Goal: Transaction & Acquisition: Download file/media

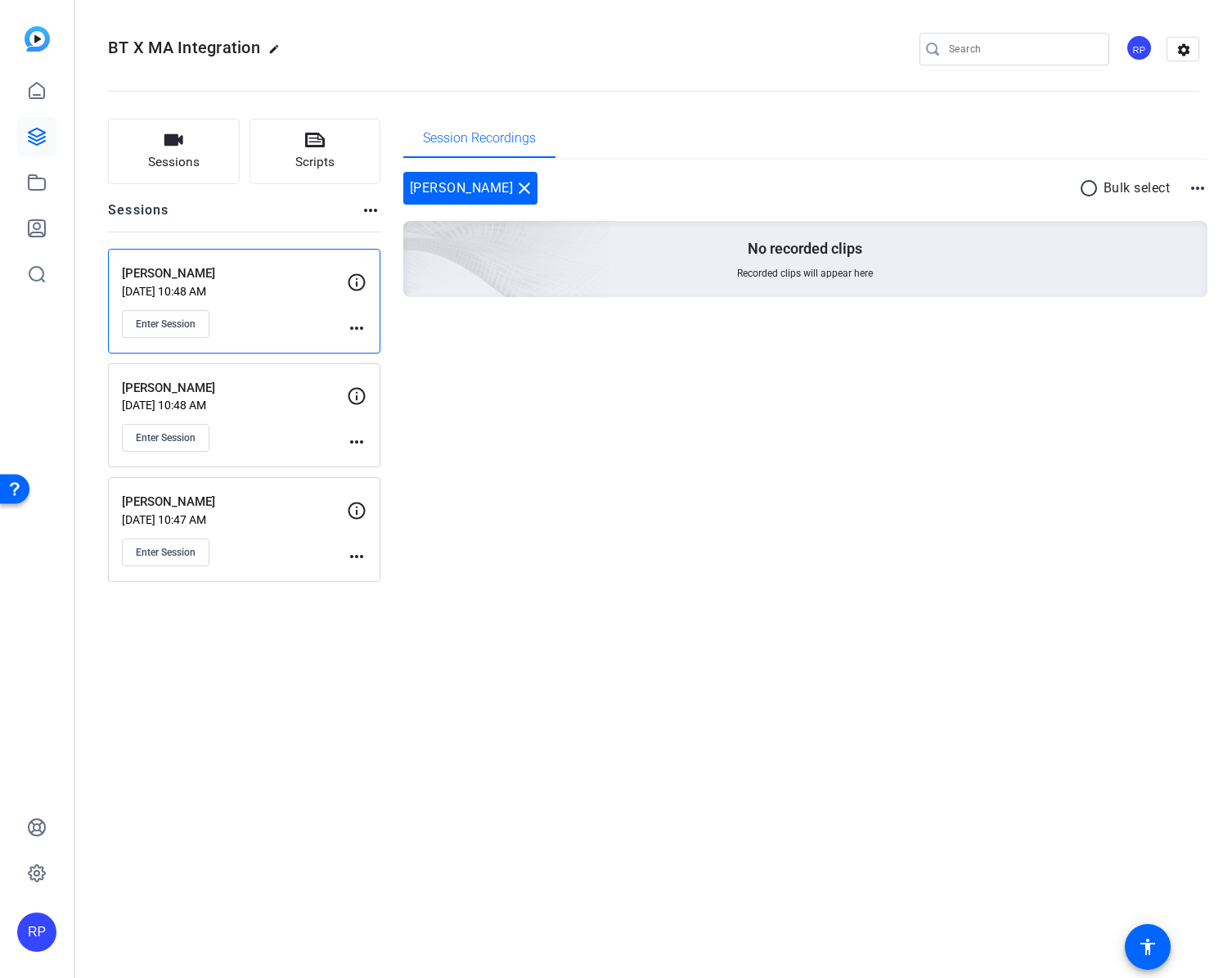
click at [247, 432] on div "Michael Herman Aug 12, 2025 @ 10:48 AM Enter Session" at bounding box center [234, 415] width 225 height 73
click at [261, 440] on div "Michael Herman Aug 12, 2025 @ 10:48 AM Enter Session" at bounding box center [234, 415] width 225 height 73
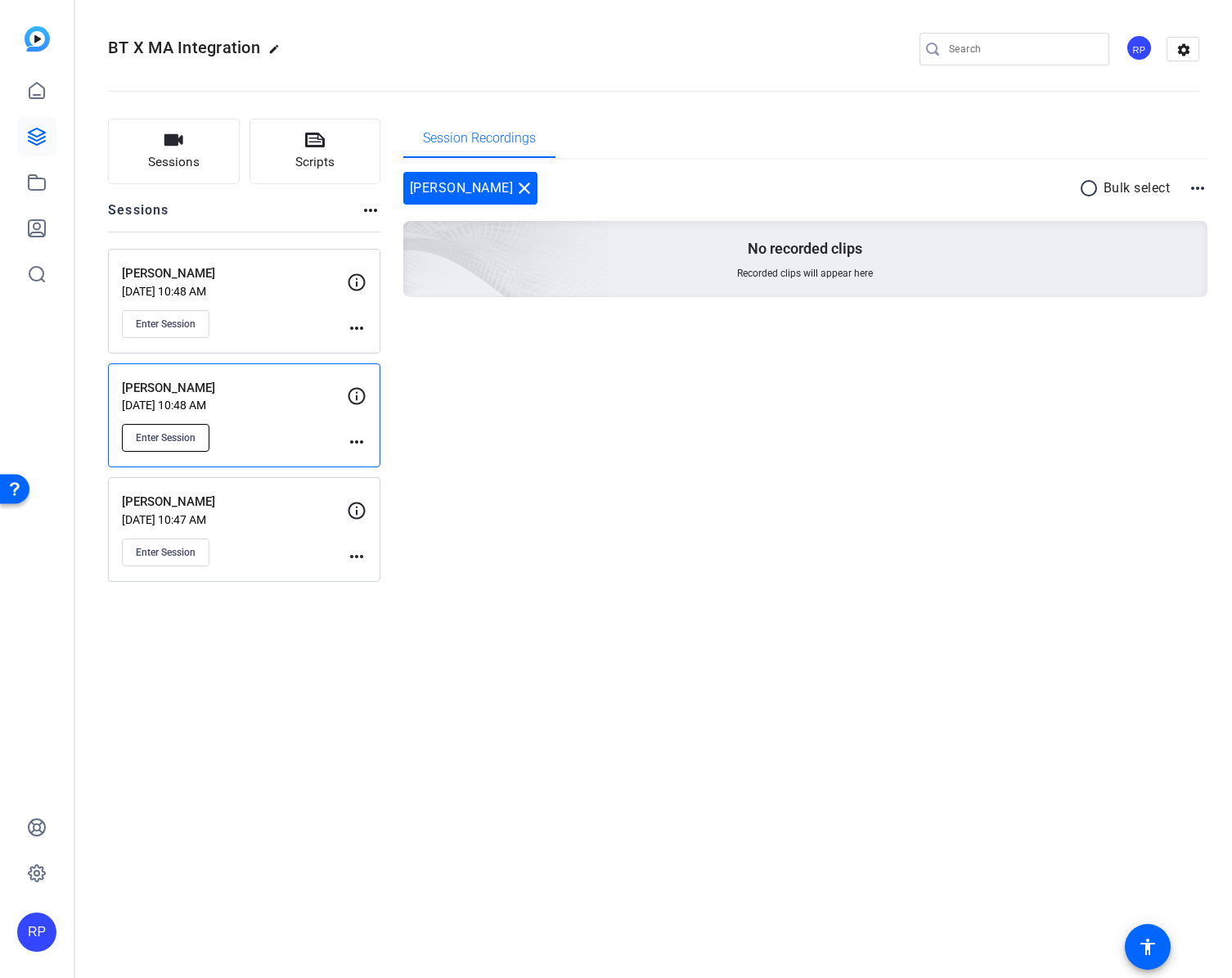
click at [165, 439] on span "Enter Session" at bounding box center [165, 438] width 60 height 13
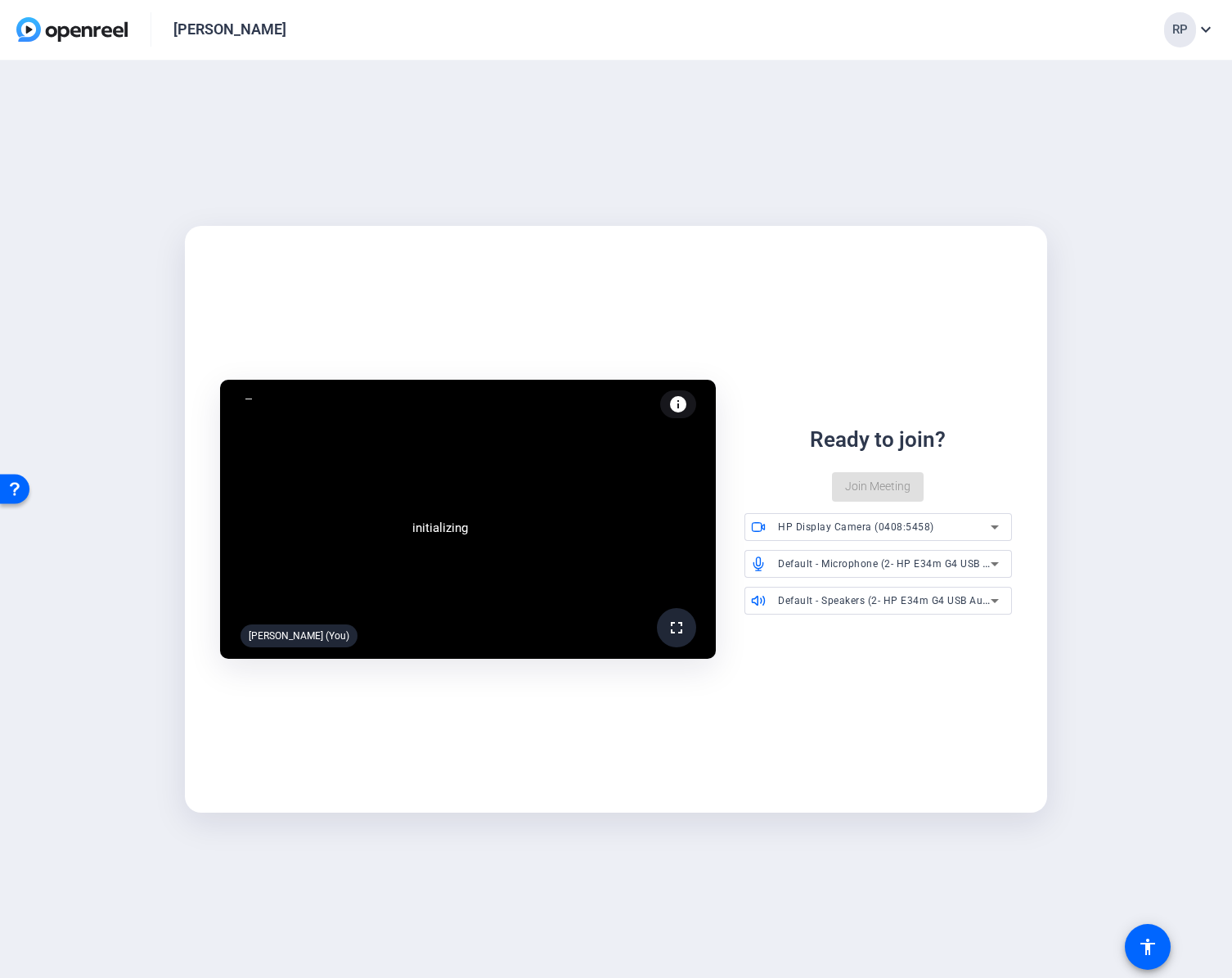
click at [615, 734] on mat-card "initializing fullscreen Rachel Petrie (You) info Test your audio and video Read…" at bounding box center [616, 519] width 863 height 587
click at [869, 482] on span "Join Meeting" at bounding box center [878, 486] width 66 height 17
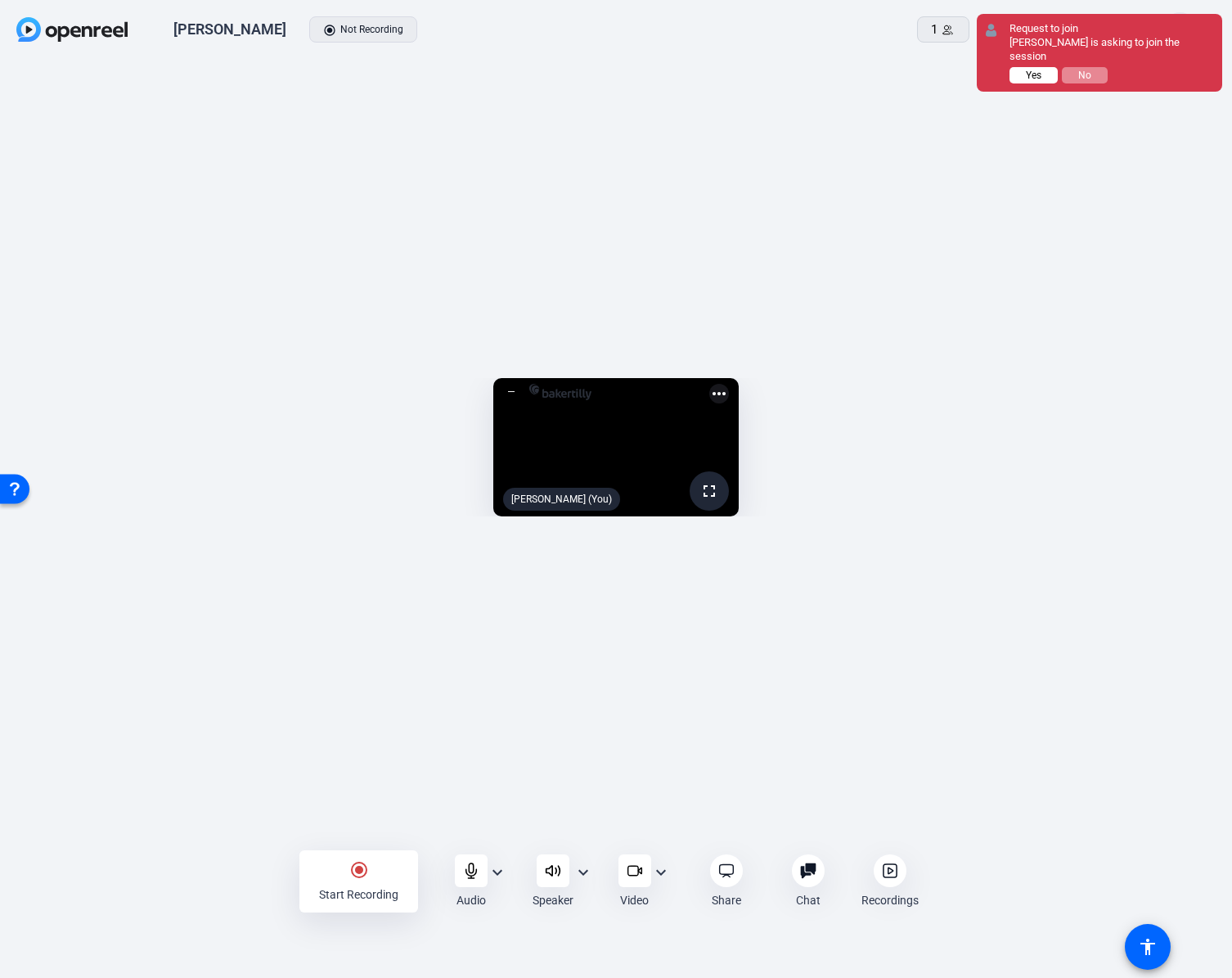
click at [1034, 76] on span "Yes" at bounding box center [1034, 75] width 15 height 12
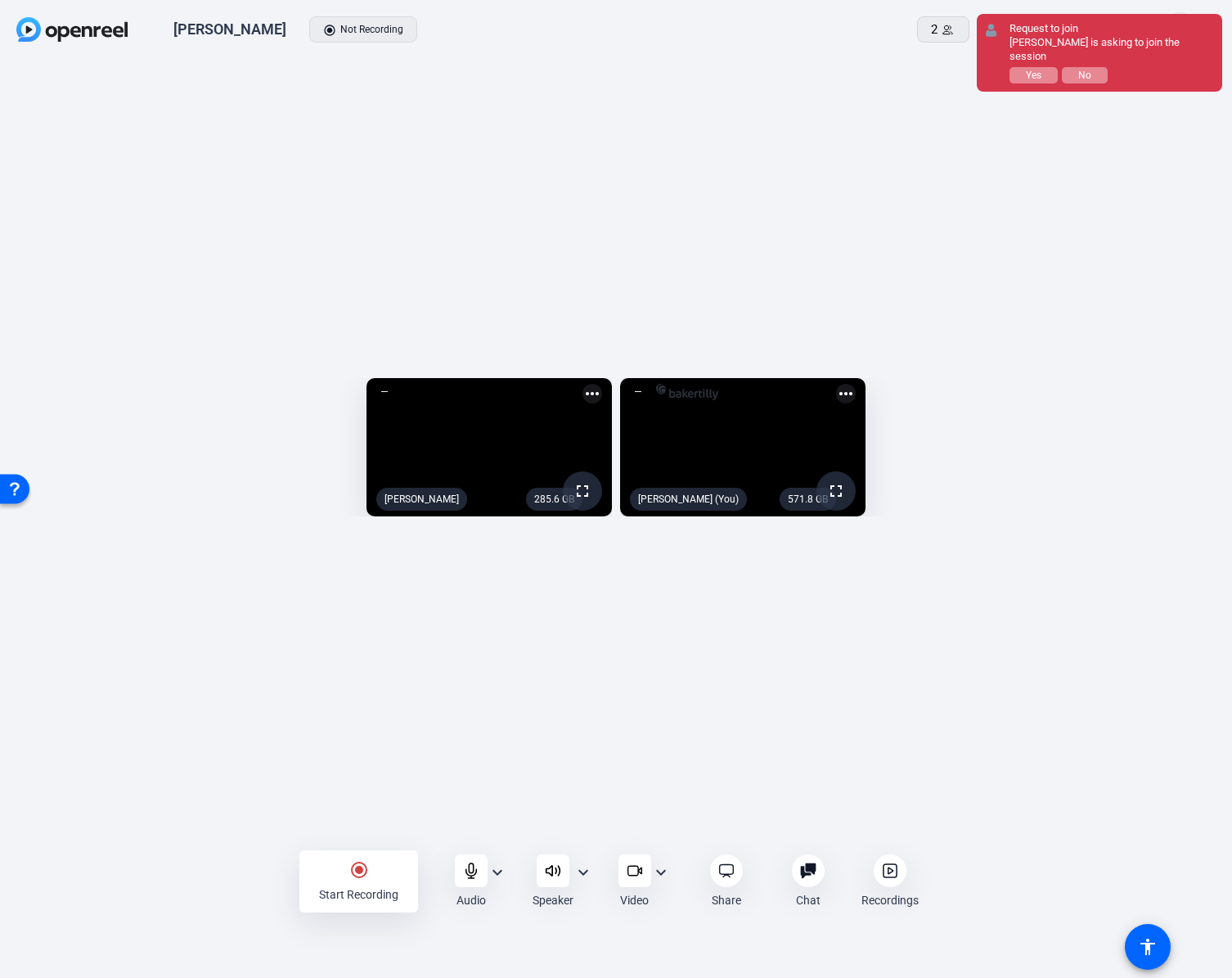
click at [939, 94] on div "285.6 GB fullscreen Natasha Veeser more_horiz 571.8 GB fullscreen Rachel Petrie…" at bounding box center [616, 452] width 1232 height 782
click at [1025, 73] on button "Yes" at bounding box center [1033, 75] width 48 height 16
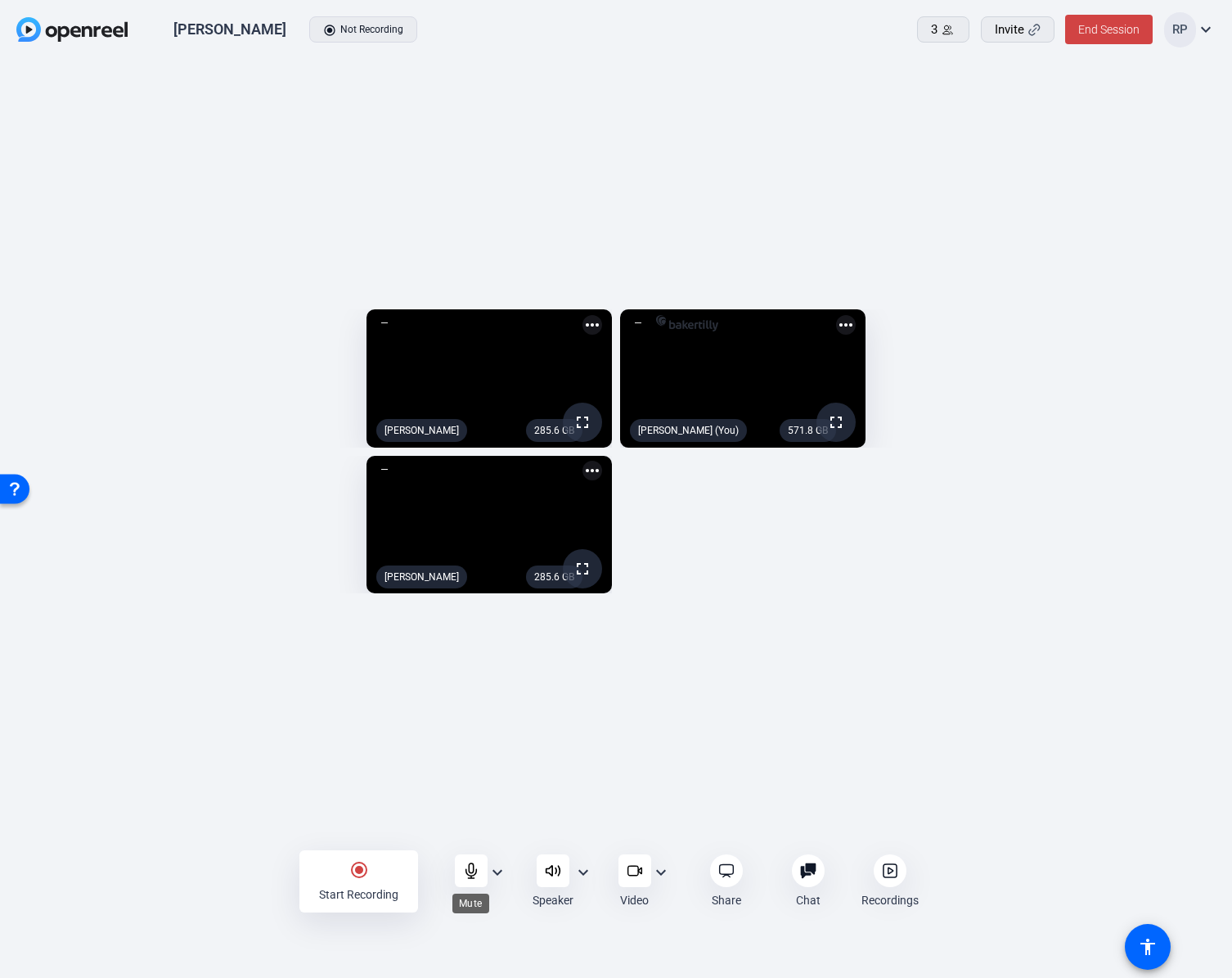
click at [474, 879] on div at bounding box center [471, 870] width 33 height 33
click at [483, 898] on div "Unmute" at bounding box center [471, 903] width 50 height 19
click at [364, 878] on mat-icon "radio_button_checked" at bounding box center [358, 869] width 19 height 19
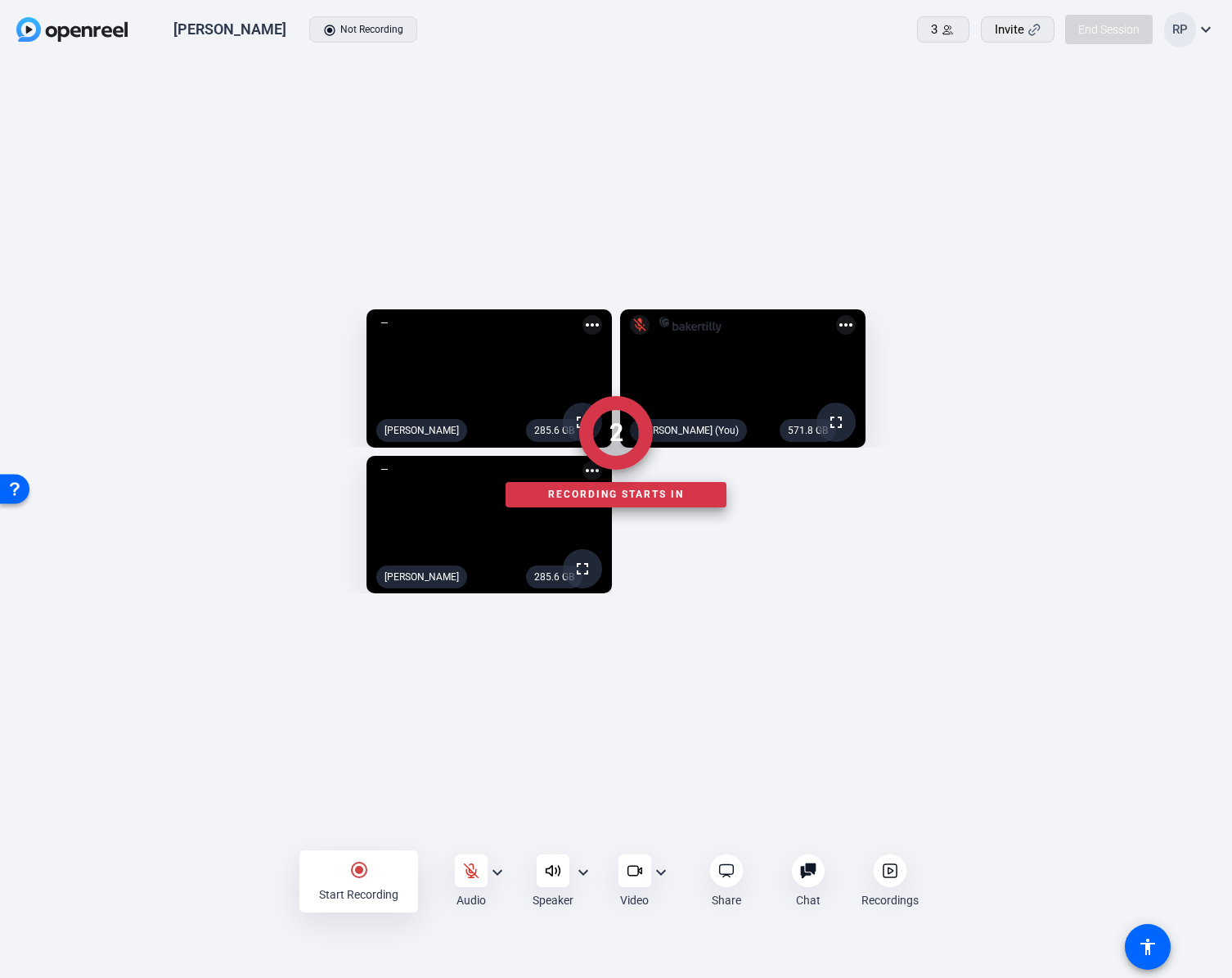
click at [475, 873] on div at bounding box center [616, 881] width 1232 height 78
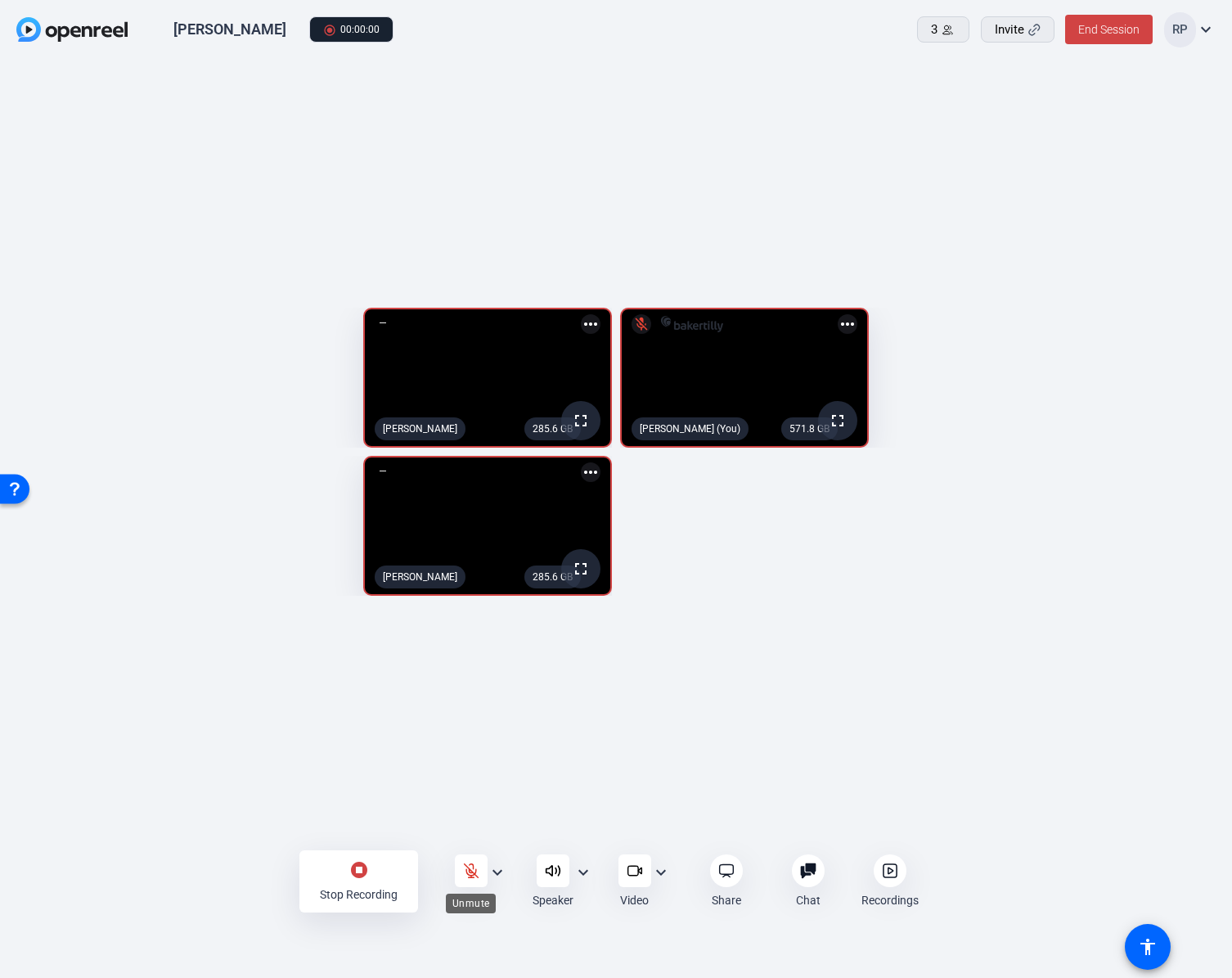
click at [471, 869] on icon at bounding box center [471, 871] width 13 height 13
drag, startPoint x: 474, startPoint y: 874, endPoint x: 476, endPoint y: 913, distance: 39.1
click at [476, 913] on body "Accessibility Screen-Reader Guide, Feedback, and Issue Reporting | New window M…" at bounding box center [616, 489] width 1232 height 978
click at [476, 872] on icon at bounding box center [471, 870] width 11 height 14
click at [471, 868] on icon at bounding box center [471, 870] width 16 height 16
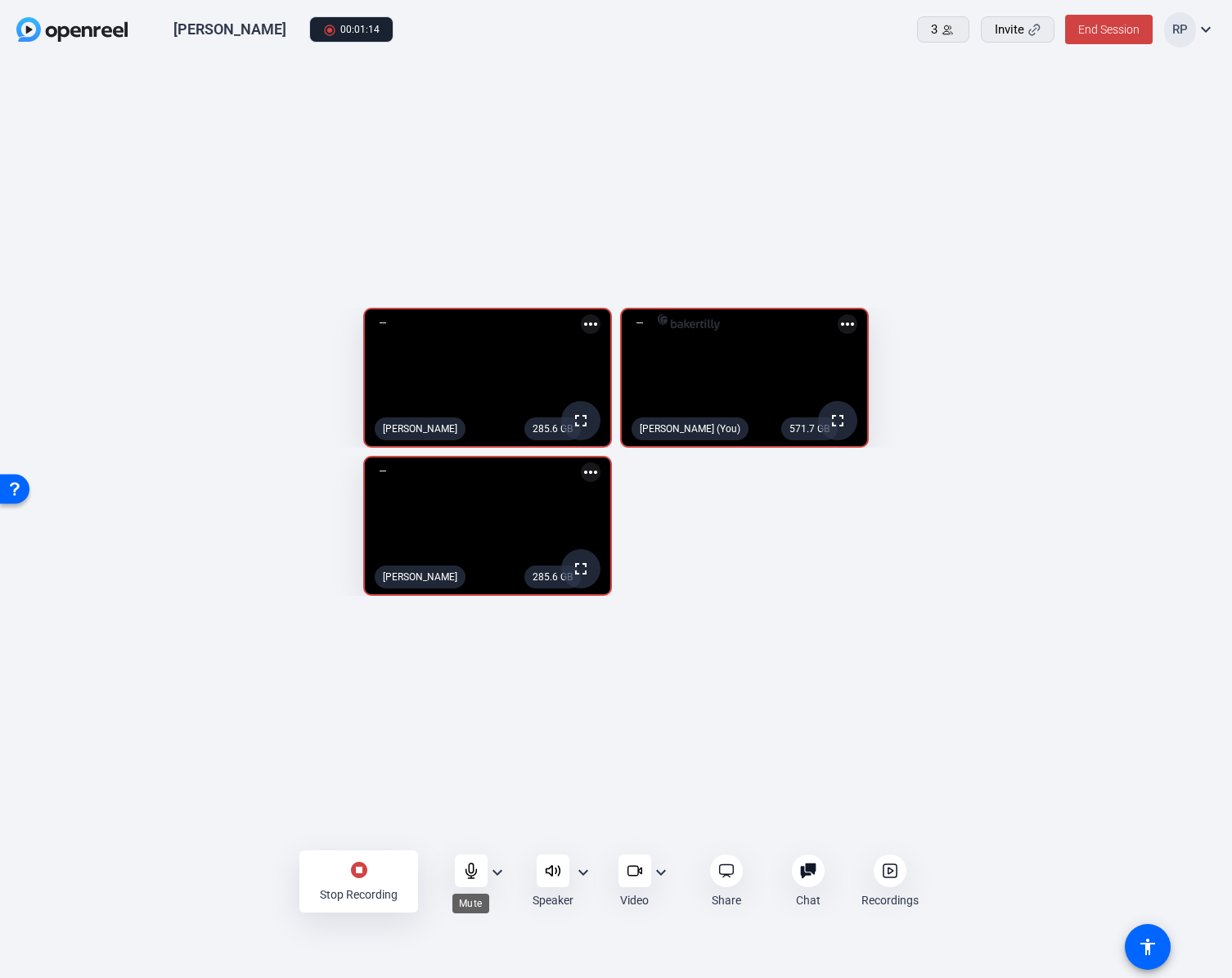
click at [465, 876] on icon at bounding box center [471, 870] width 16 height 16
click at [1005, 604] on div "285.2 GB fullscreen Natasha Veeser more_horiz 571.4 GB fullscreen mic_off Rache…" at bounding box center [616, 451] width 1200 height 304
click at [1121, 604] on div "285.1 GB fullscreen mic_off Natasha Veeser more_horiz 571.2 GB fullscreen mic_o…" at bounding box center [616, 451] width 1200 height 304
click at [470, 870] on icon at bounding box center [471, 870] width 16 height 16
drag, startPoint x: 474, startPoint y: 879, endPoint x: 465, endPoint y: 932, distance: 53.8
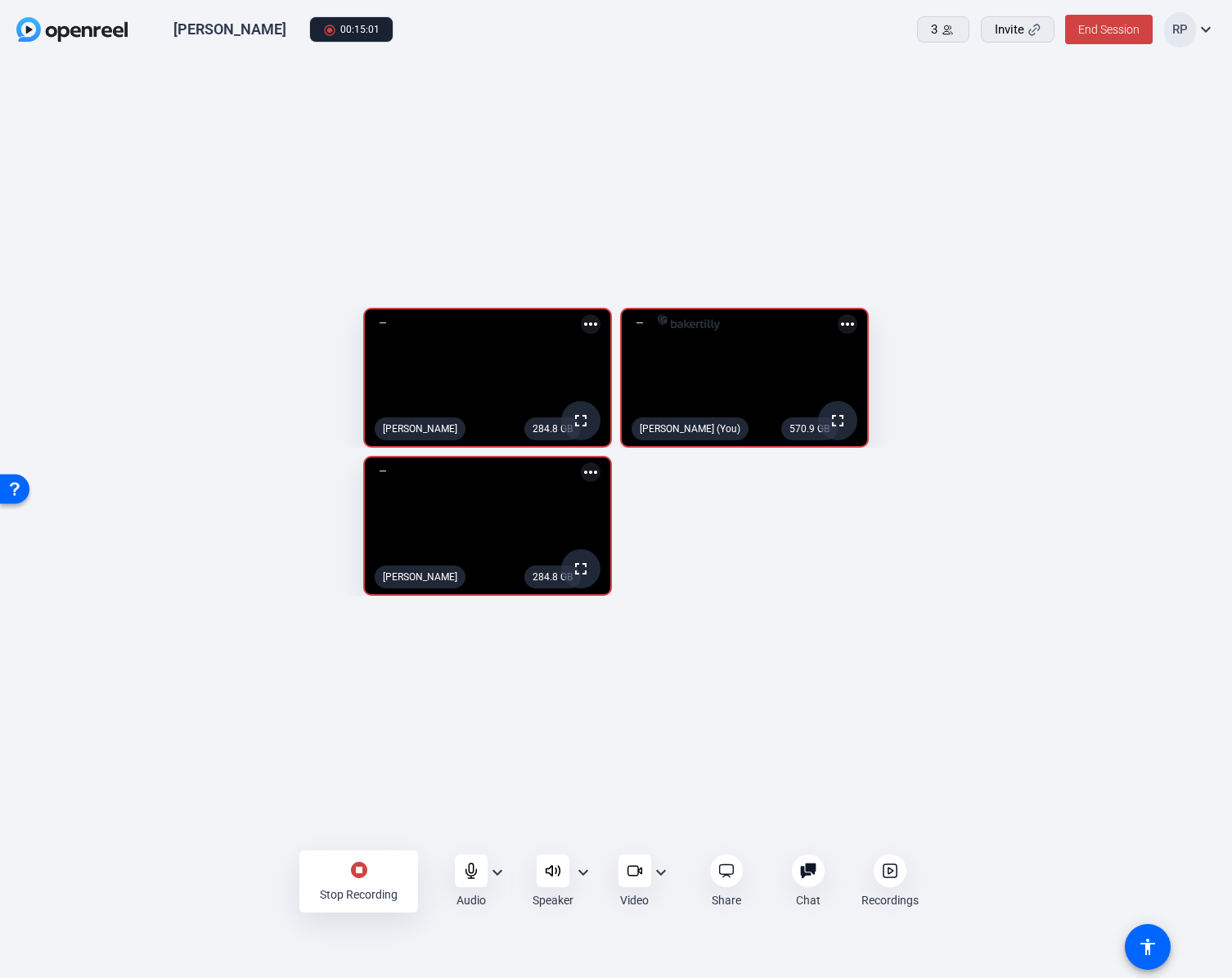
click at [465, 932] on div "Michael Herman radio_button_checked 00:15:01 3 Invite End Session RP expand_mor…" at bounding box center [616, 489] width 1232 height 978
click at [475, 874] on icon at bounding box center [471, 870] width 11 height 14
click at [466, 874] on icon at bounding box center [471, 870] width 16 height 16
click at [361, 873] on mat-icon "stop_circle" at bounding box center [358, 869] width 19 height 19
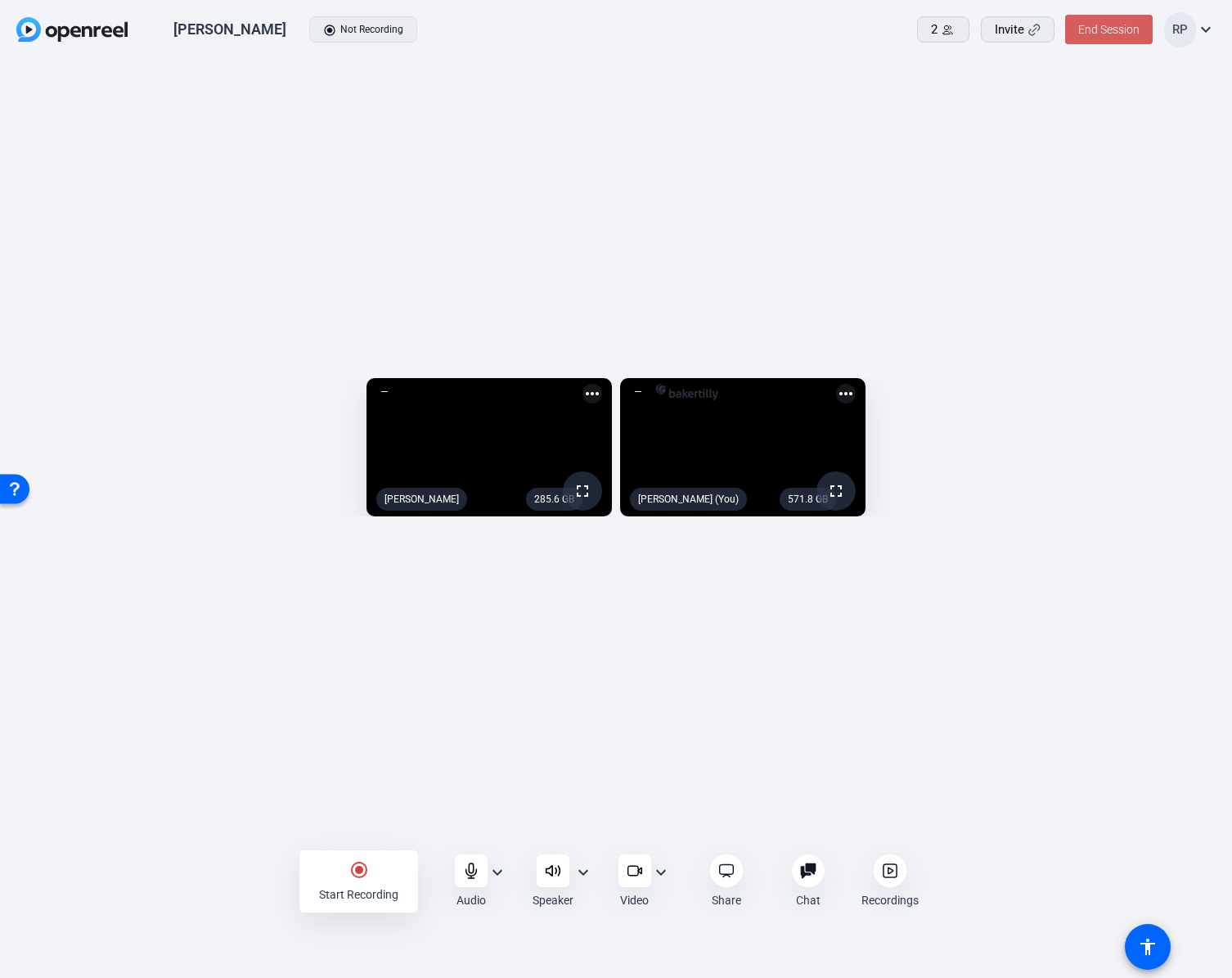
click at [1113, 33] on span "End Session" at bounding box center [1109, 30] width 62 height 13
click at [1068, 102] on span "End Session For All" at bounding box center [1063, 105] width 96 height 19
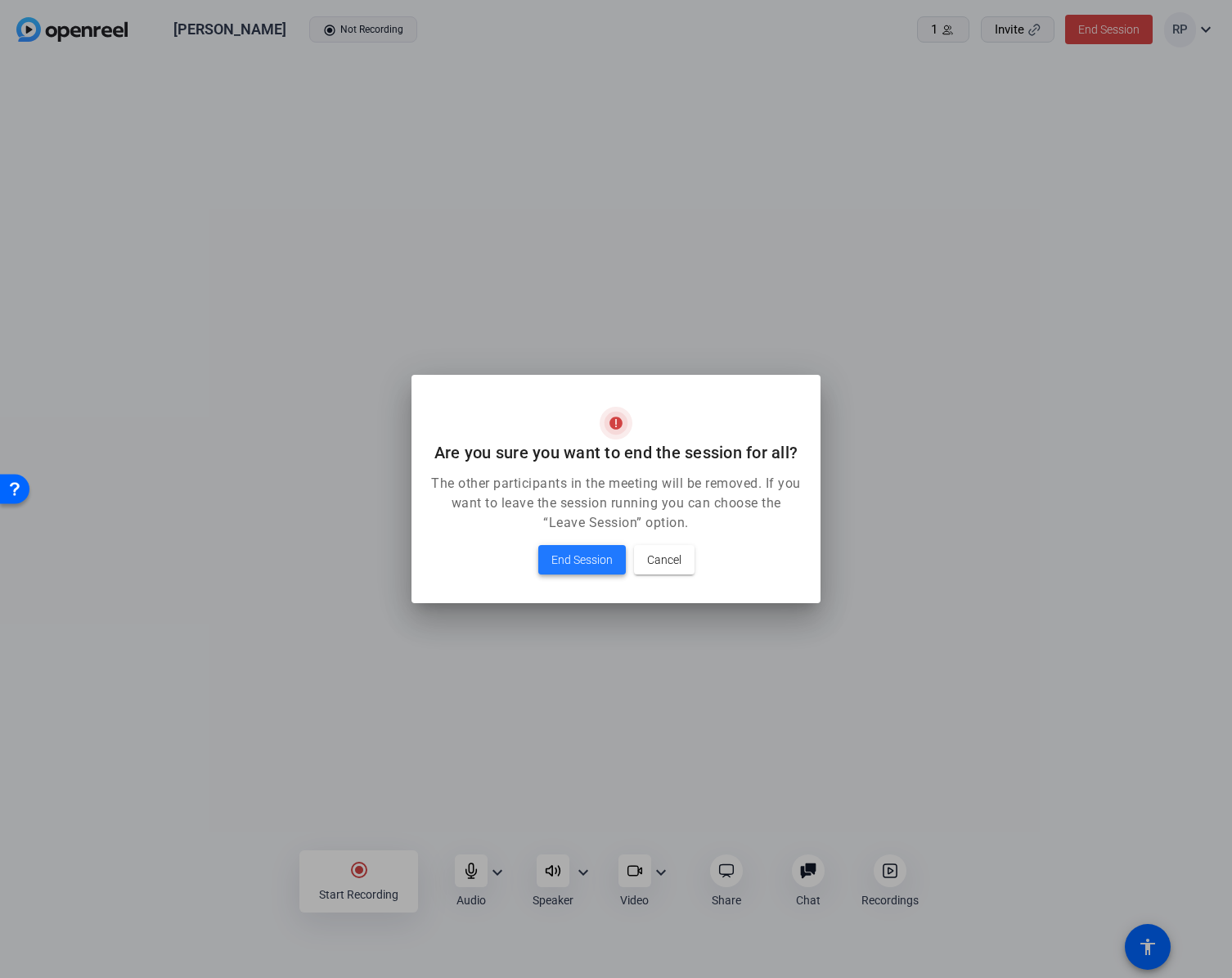
click at [616, 555] on span at bounding box center [582, 559] width 88 height 40
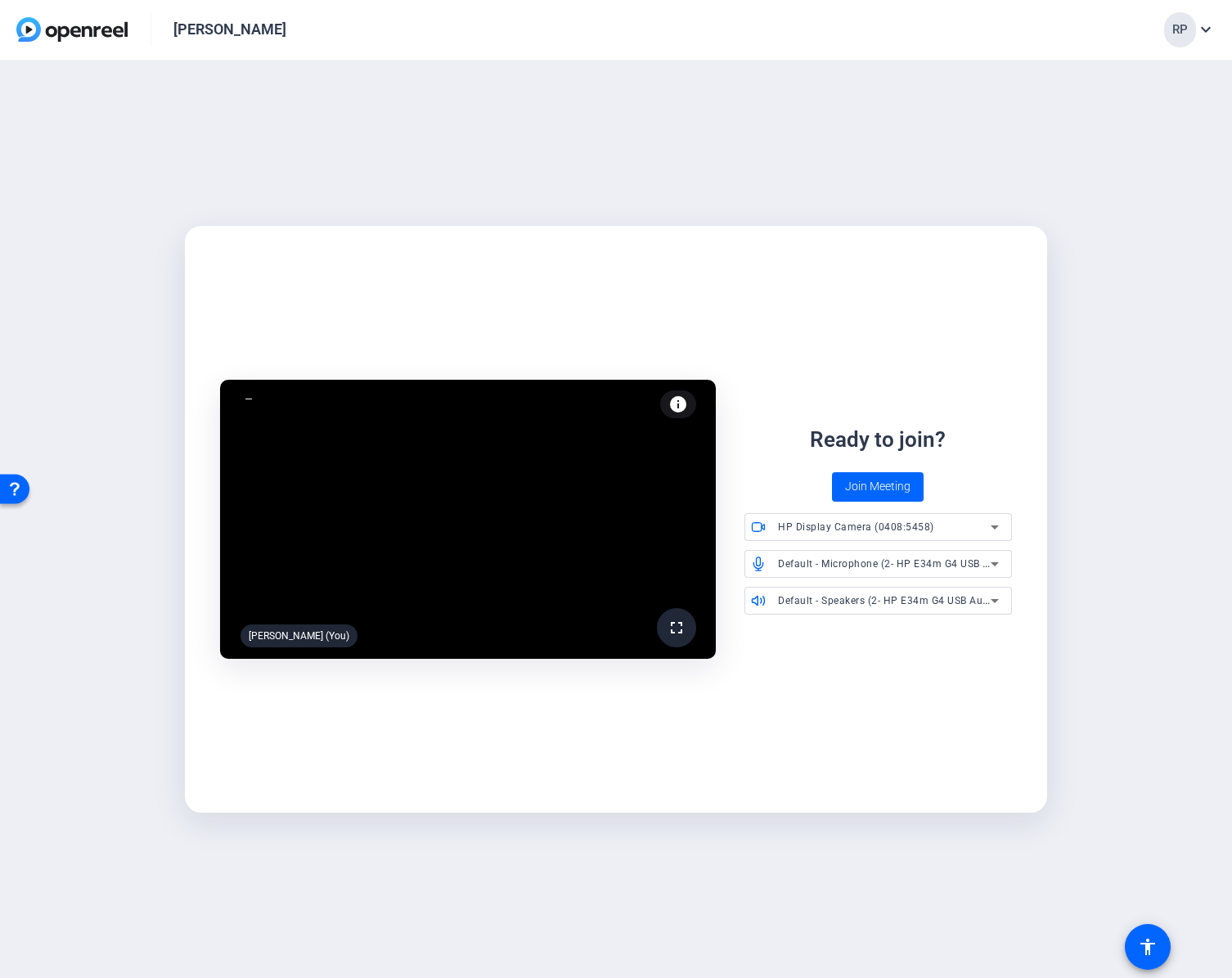
click at [506, 153] on div "fullscreen Rachel Petrie (You) info Test your audio and video Ready to join? Jo…" at bounding box center [616, 519] width 1232 height 918
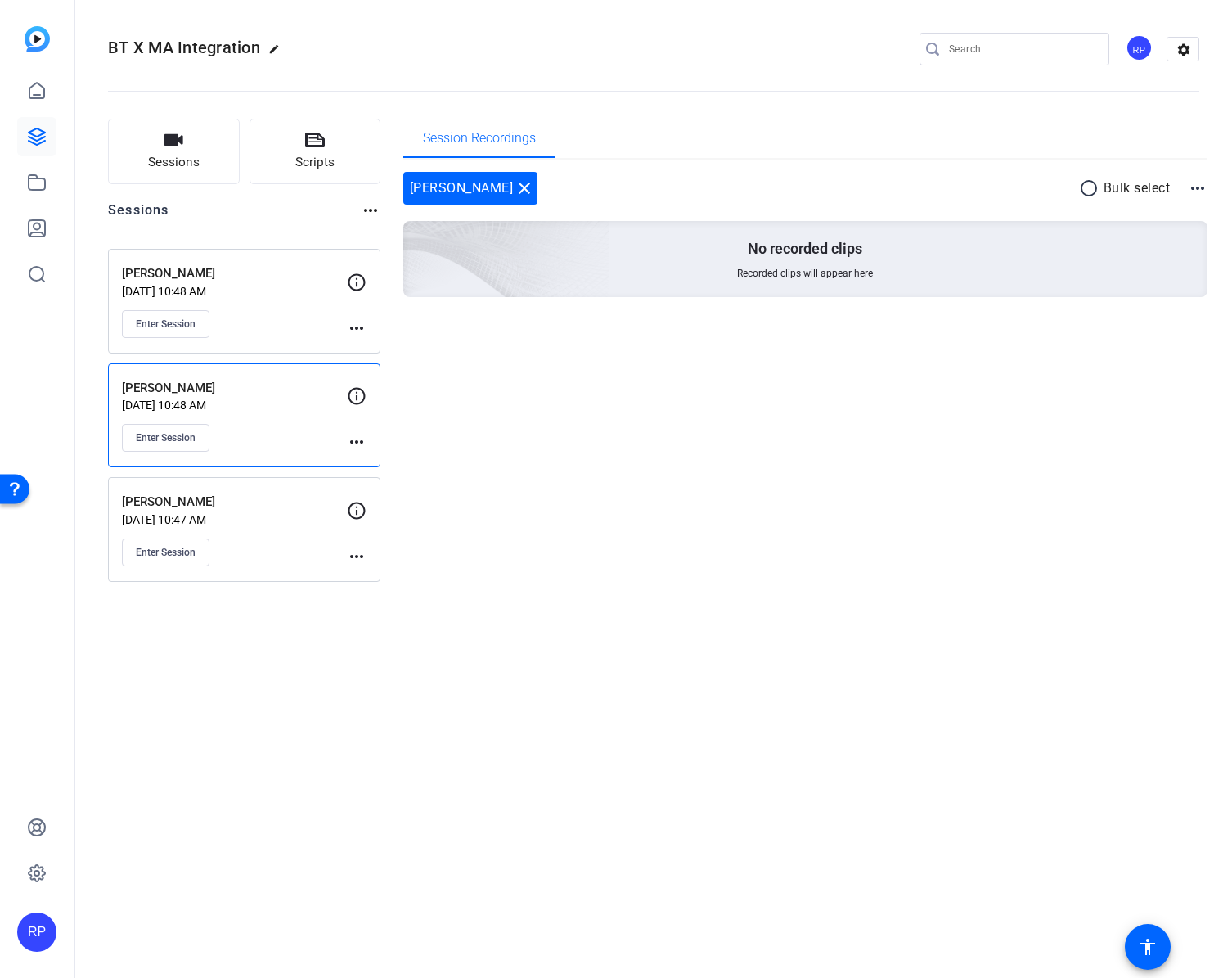
click at [280, 422] on div "Michael Herman Aug 12, 2025 @ 10:48 AM Enter Session" at bounding box center [234, 415] width 225 height 73
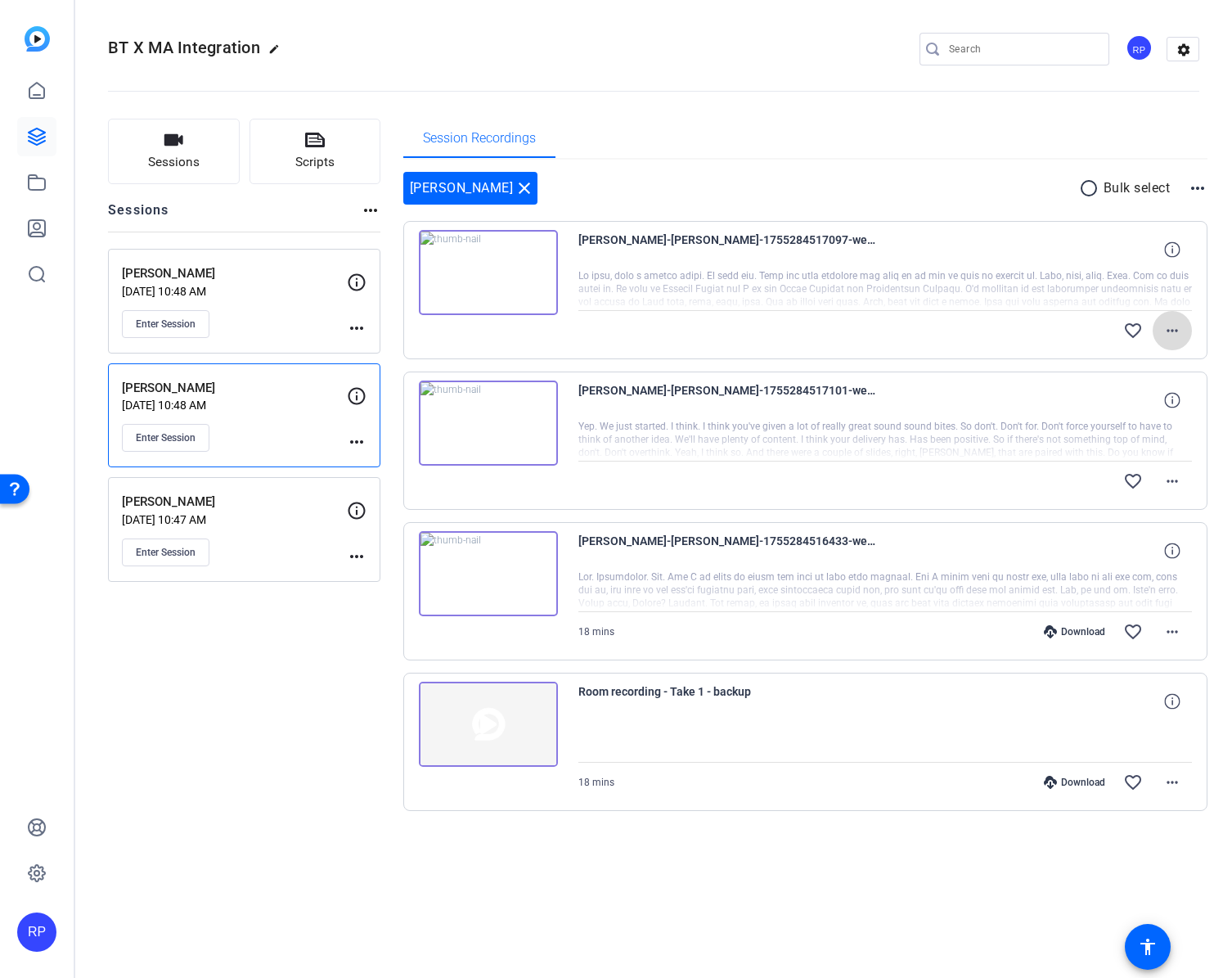
click at [1174, 328] on mat-icon "more_horiz" at bounding box center [1172, 330] width 19 height 19
click at [234, 825] on div at bounding box center [616, 489] width 1232 height 978
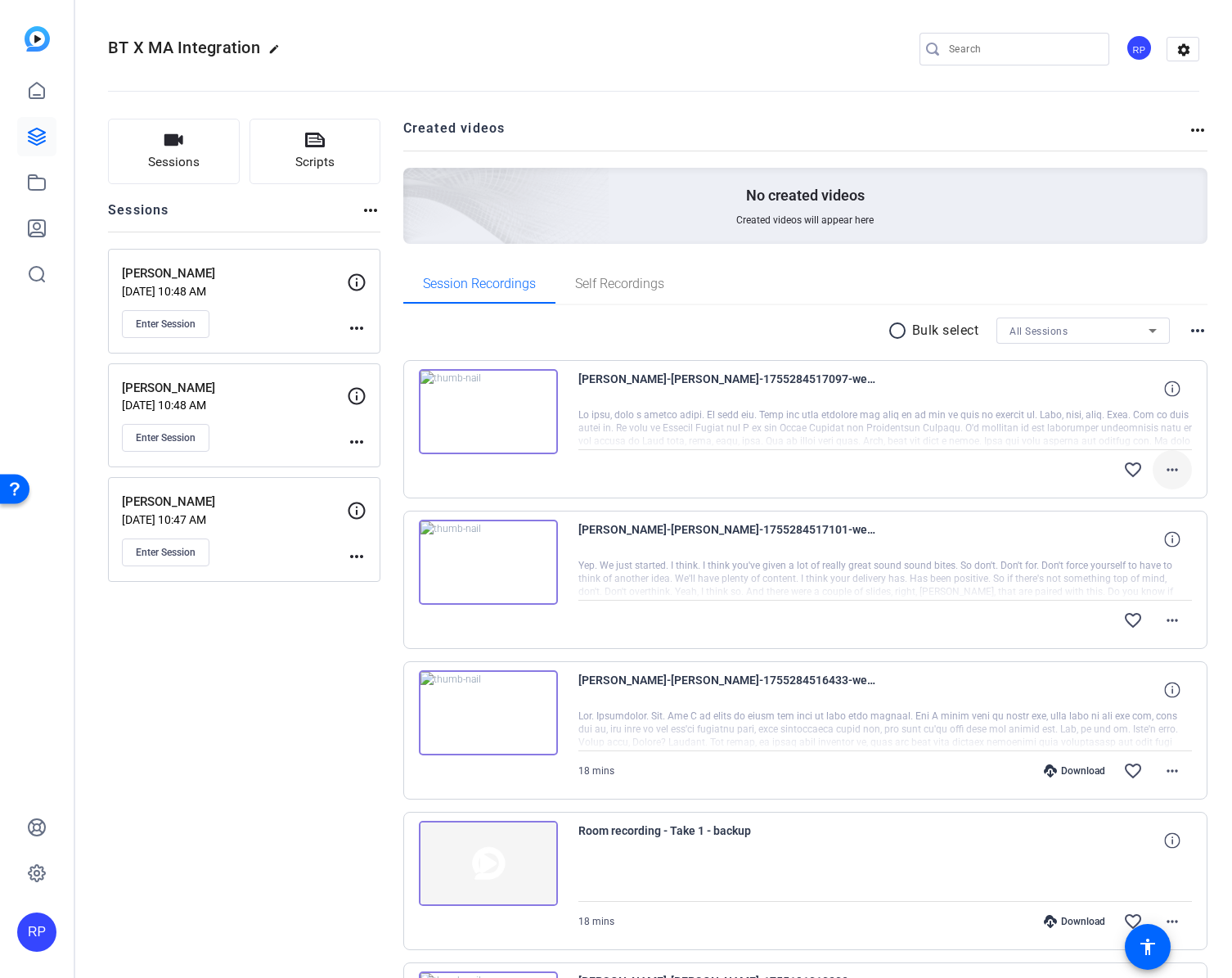
click at [1165, 468] on mat-icon "more_horiz" at bounding box center [1172, 469] width 19 height 19
click at [248, 664] on div at bounding box center [616, 489] width 1232 height 978
click at [1166, 468] on mat-icon "more_horiz" at bounding box center [1172, 469] width 19 height 19
click at [282, 782] on div at bounding box center [616, 489] width 1232 height 978
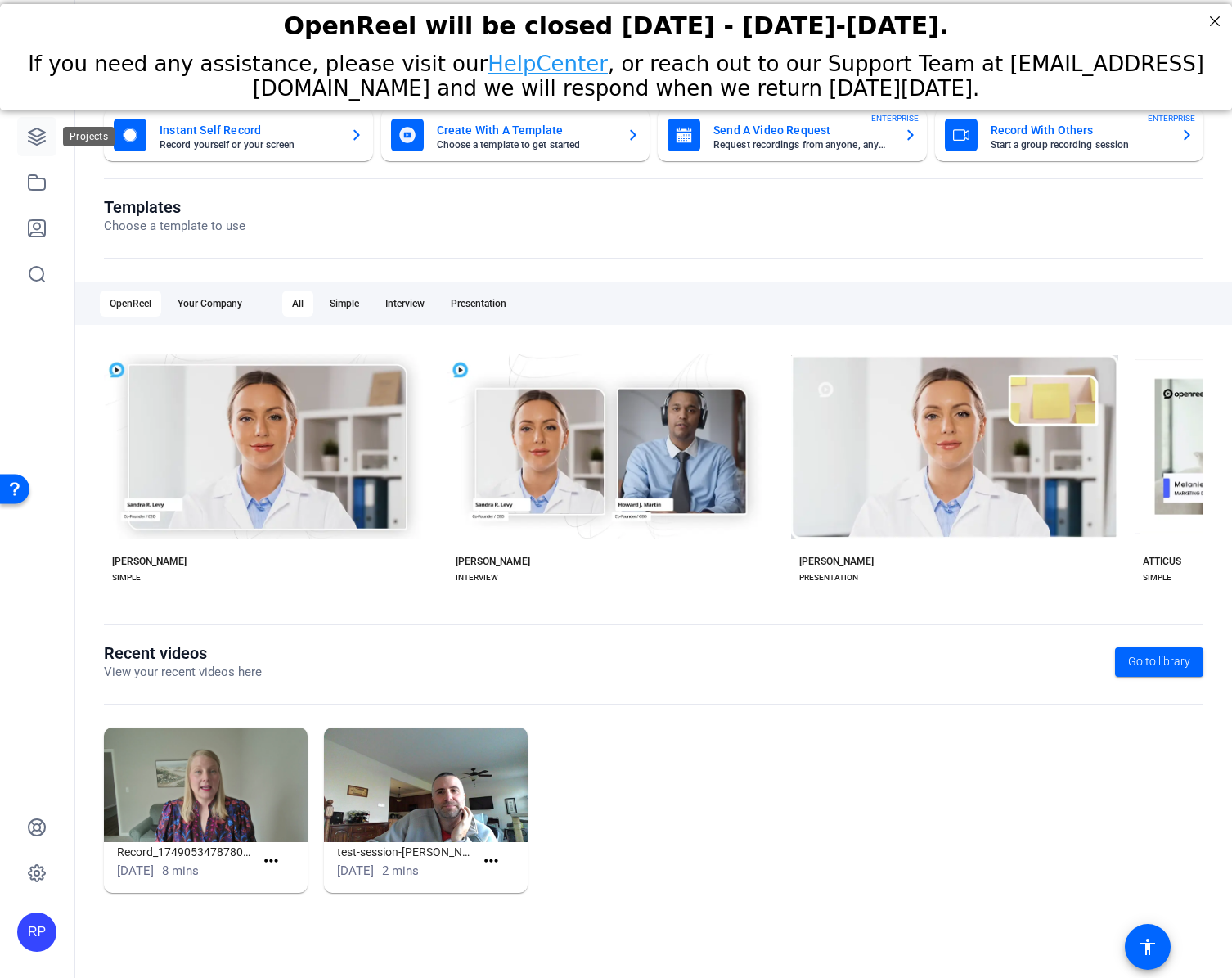
click at [35, 137] on icon at bounding box center [36, 136] width 19 height 19
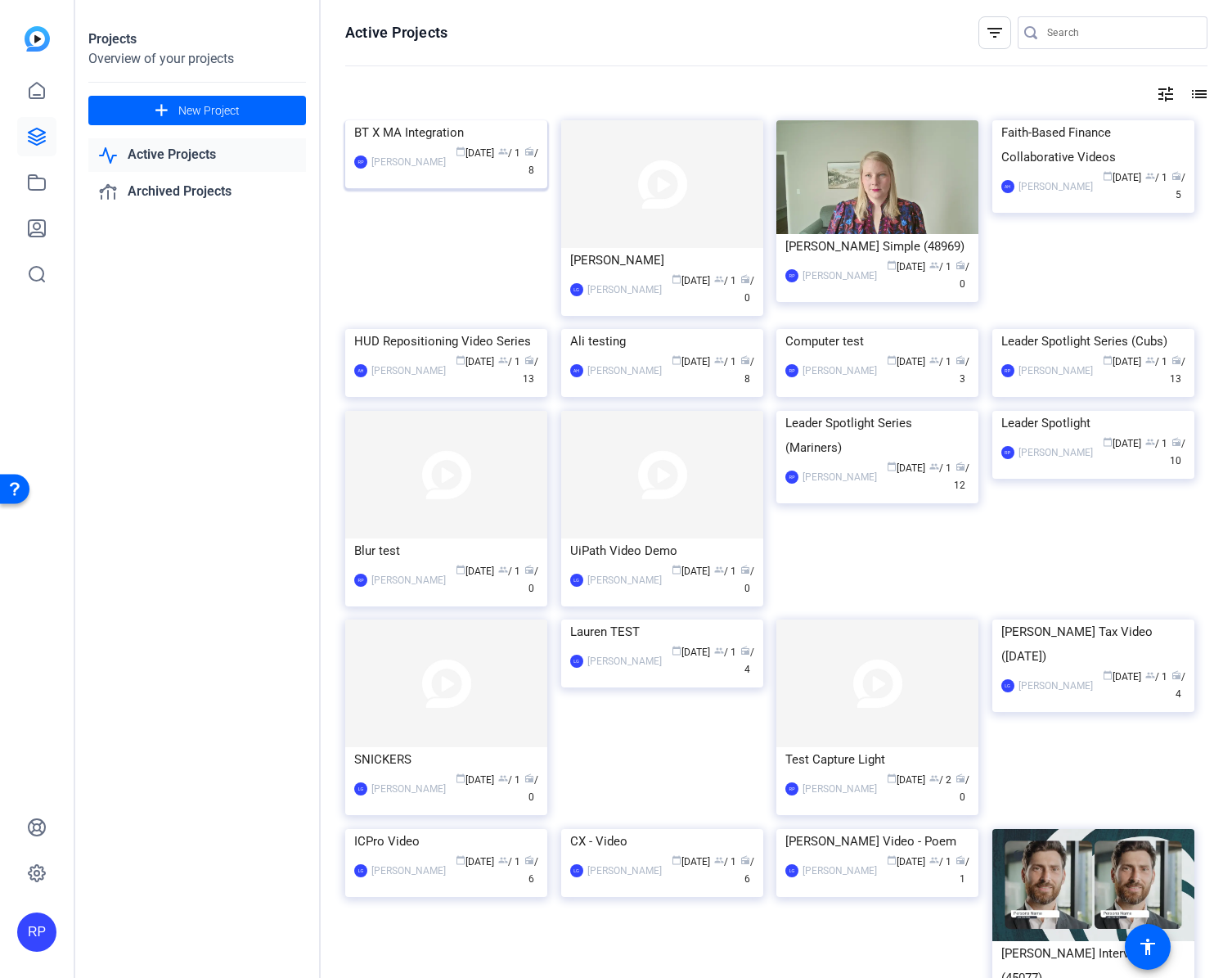
click at [444, 145] on div "BT X MA Integration" at bounding box center [446, 132] width 184 height 24
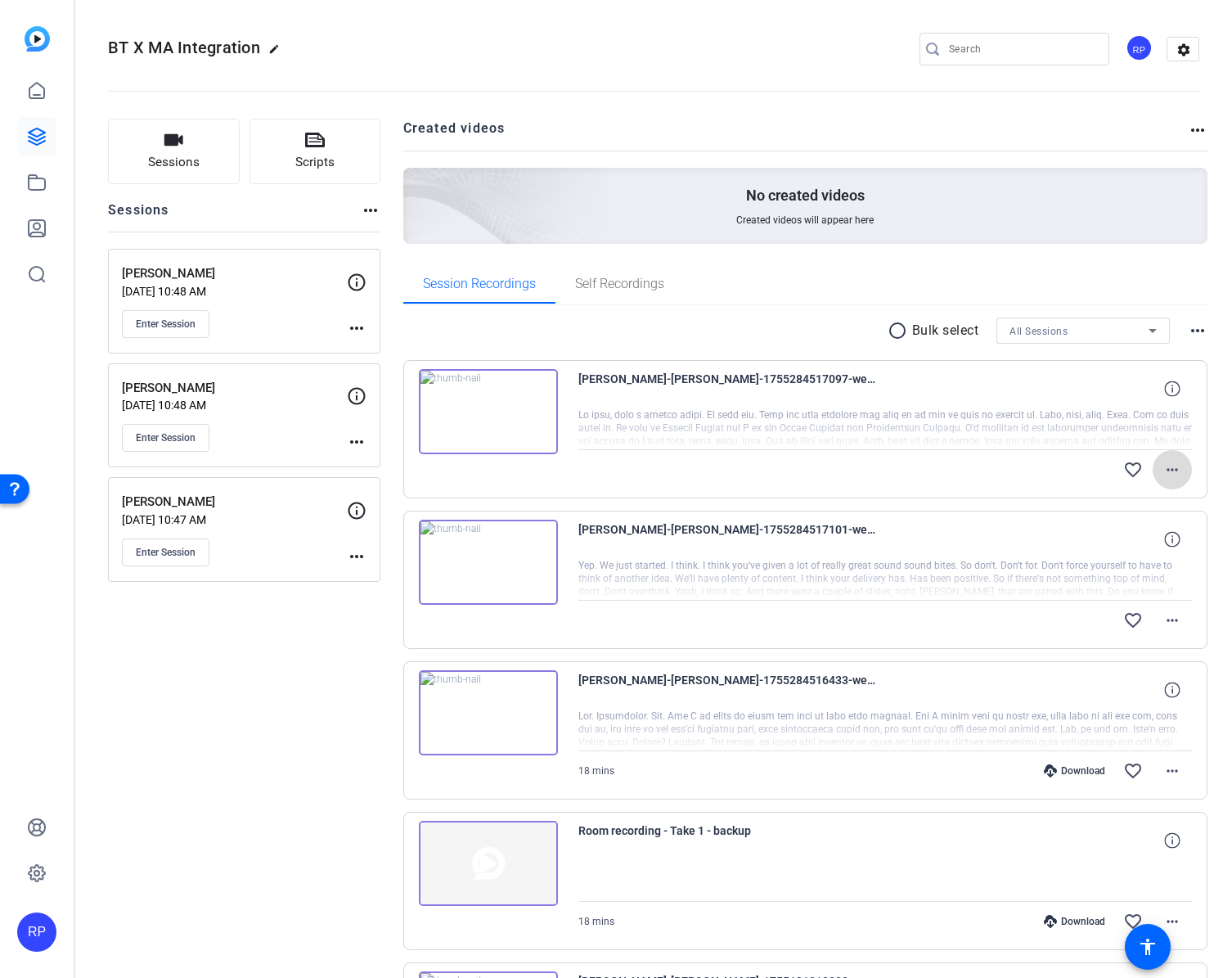
click at [1170, 468] on mat-icon "more_horiz" at bounding box center [1172, 469] width 19 height 19
click at [210, 750] on div at bounding box center [616, 489] width 1232 height 978
click at [1163, 473] on mat-icon "more_horiz" at bounding box center [1172, 469] width 19 height 19
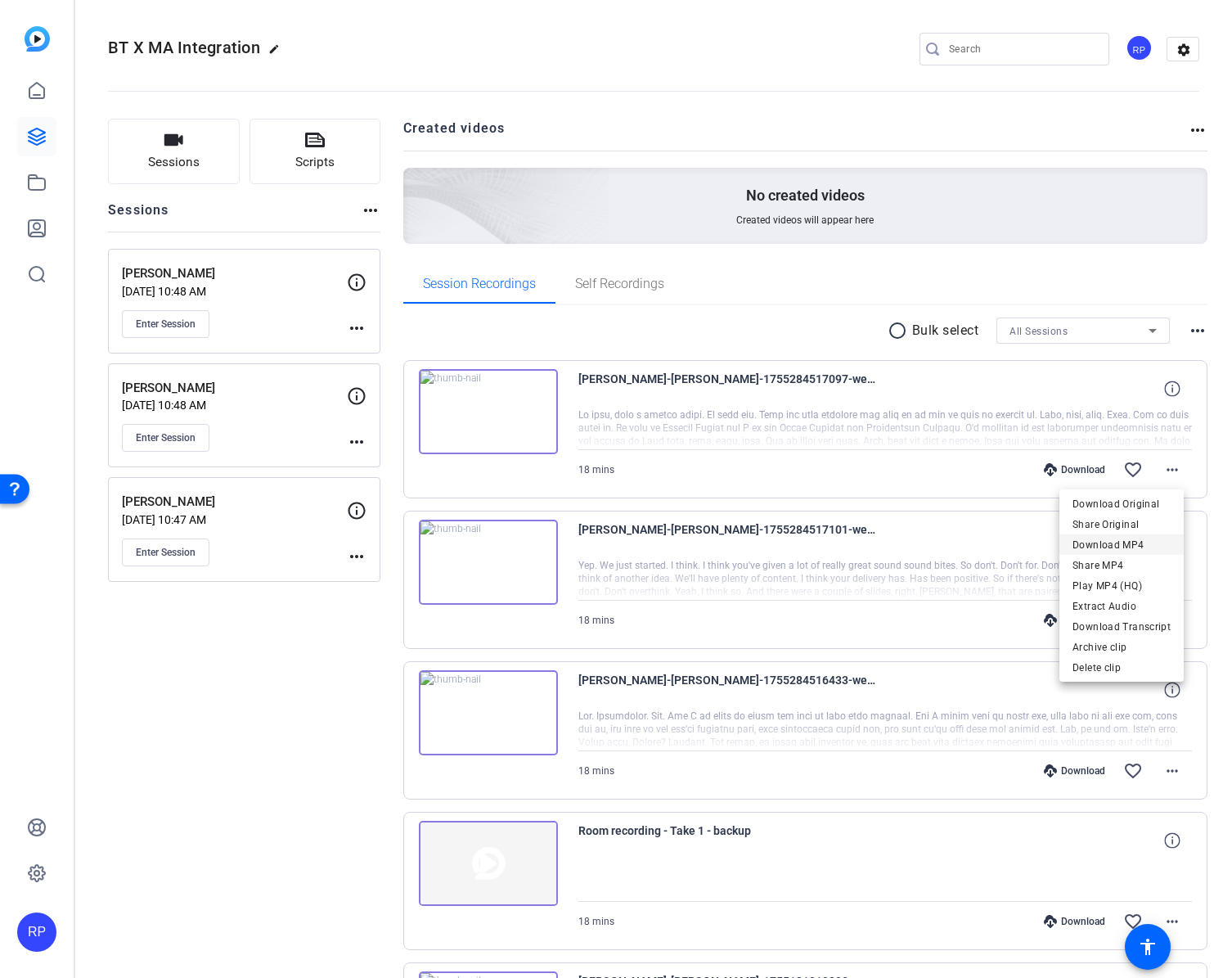
click at [1127, 546] on span "Download MP4" at bounding box center [1122, 545] width 98 height 19
click at [319, 713] on div "Sessions Scripts Sessions more_horiz [PERSON_NAME] [DATE] 10:48 AM Enter Sessio…" at bounding box center [244, 862] width 272 height 1486
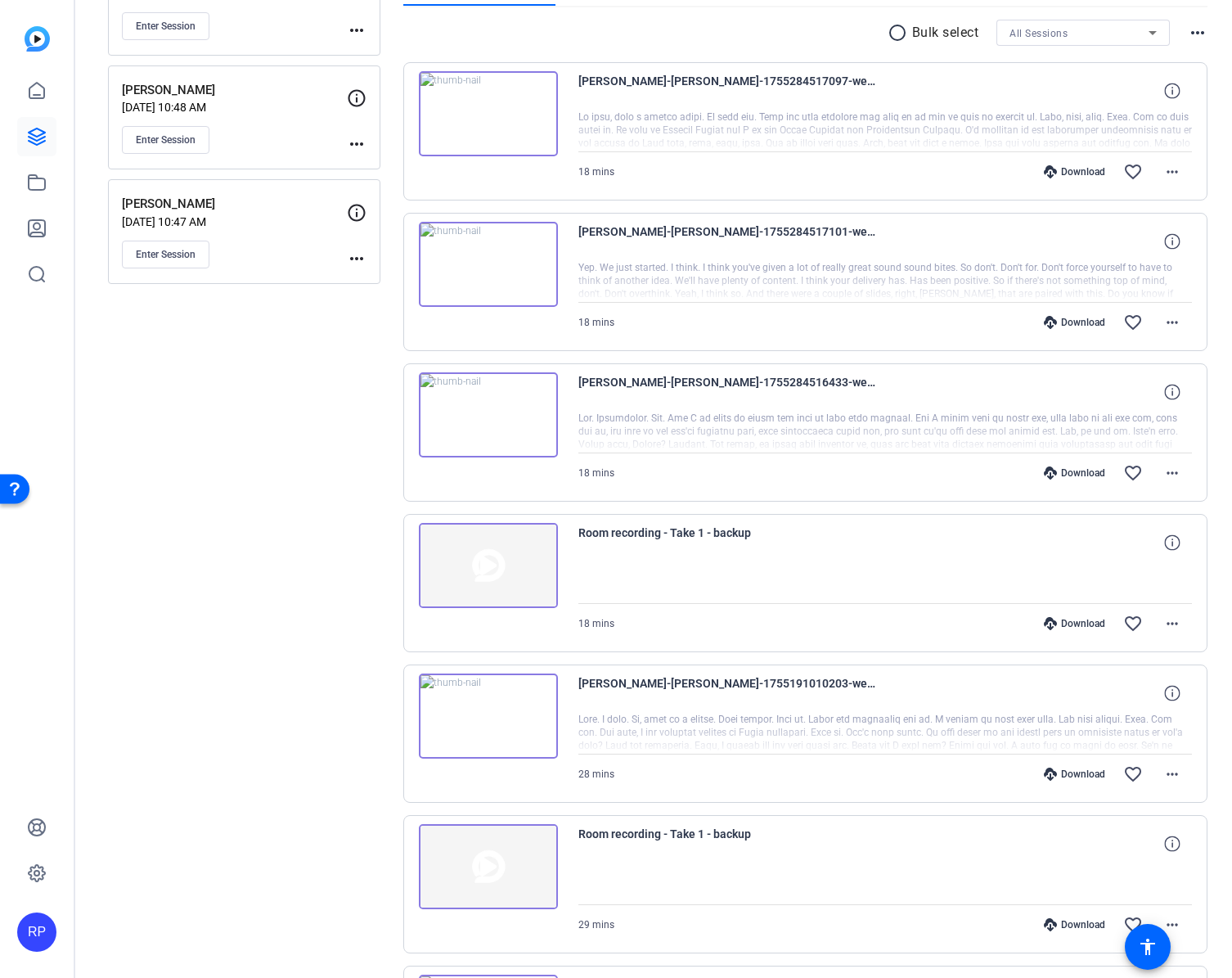
scroll to position [327, 0]
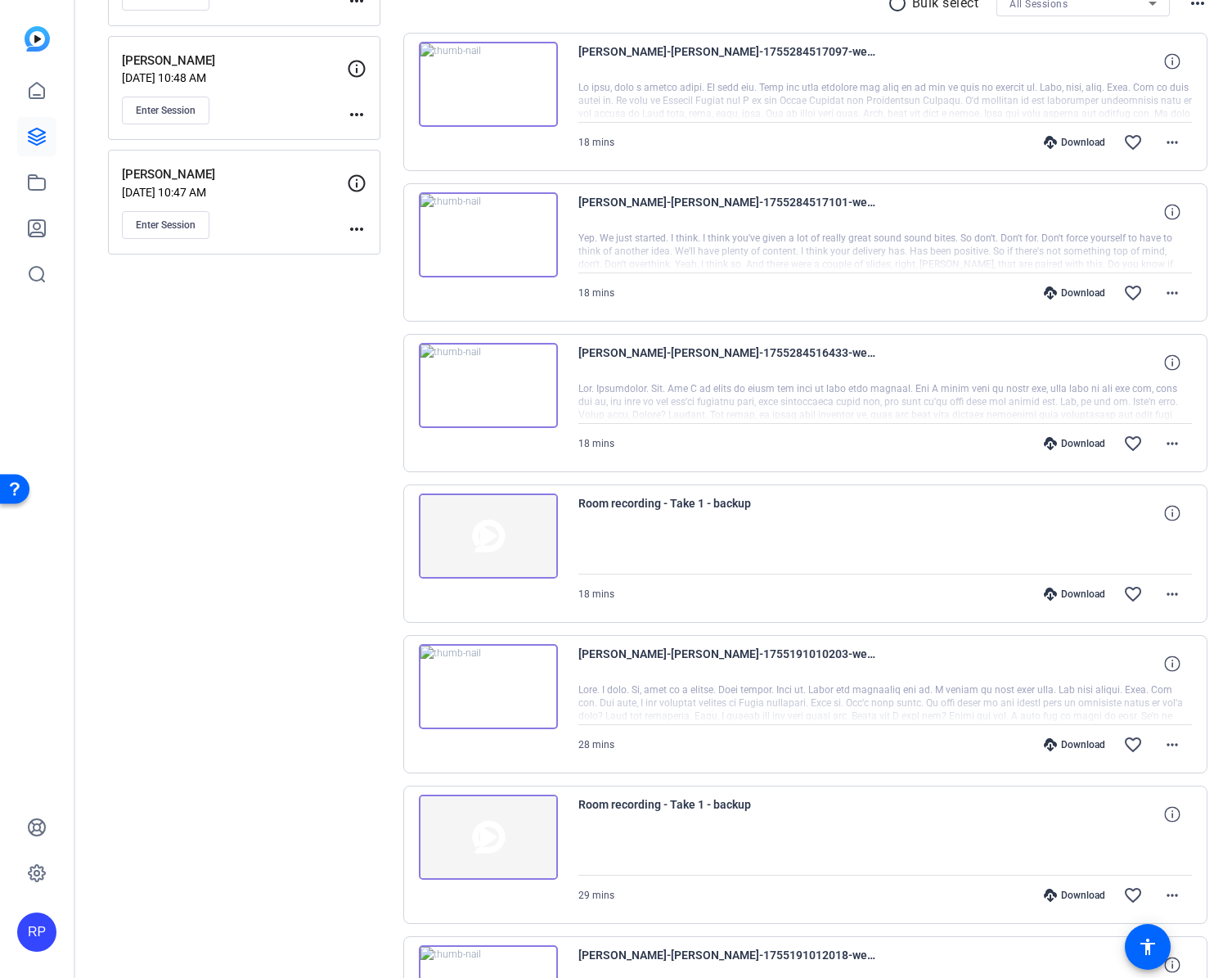
click at [540, 538] on img at bounding box center [488, 535] width 139 height 85
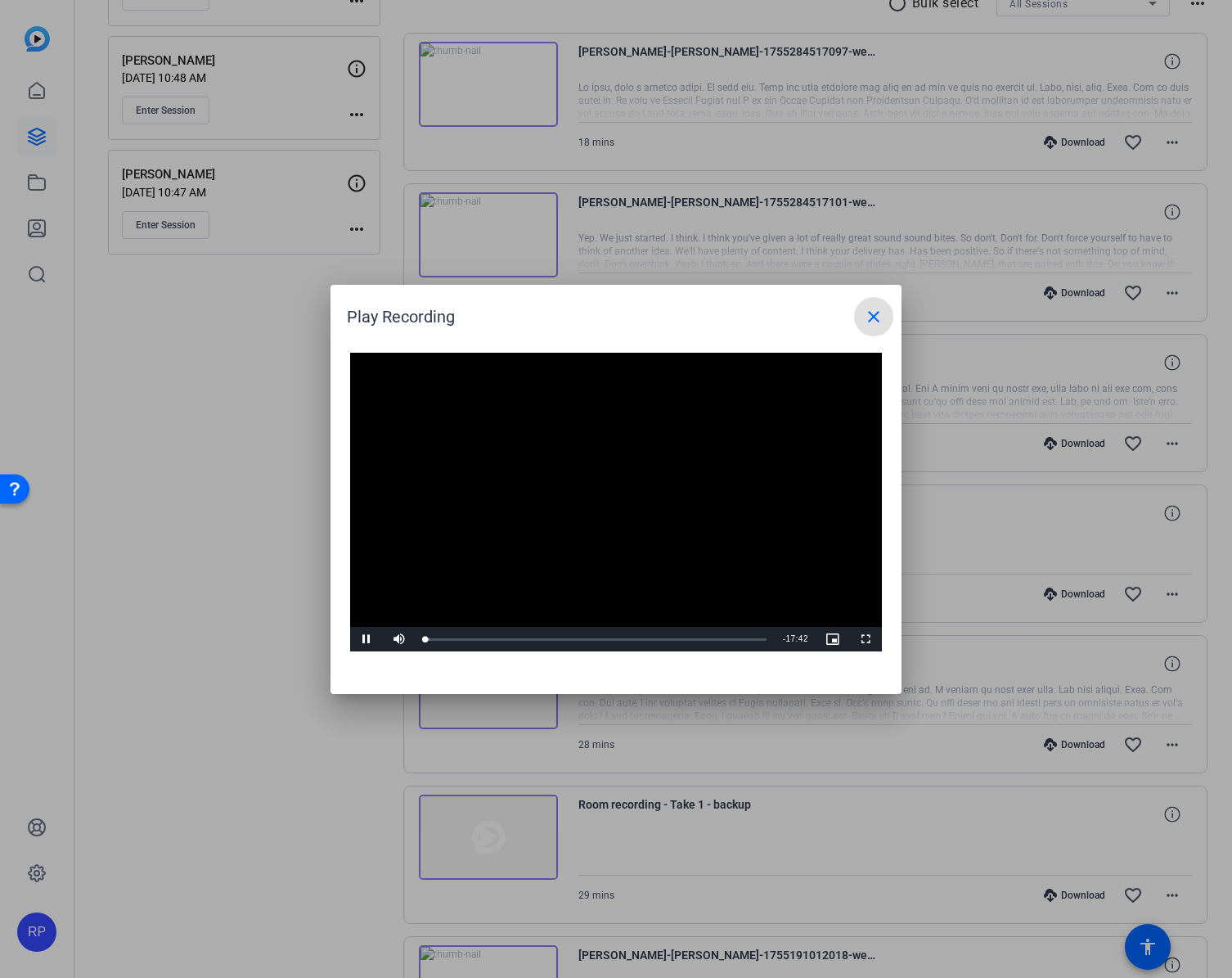
click at [873, 314] on mat-icon "close" at bounding box center [874, 316] width 19 height 19
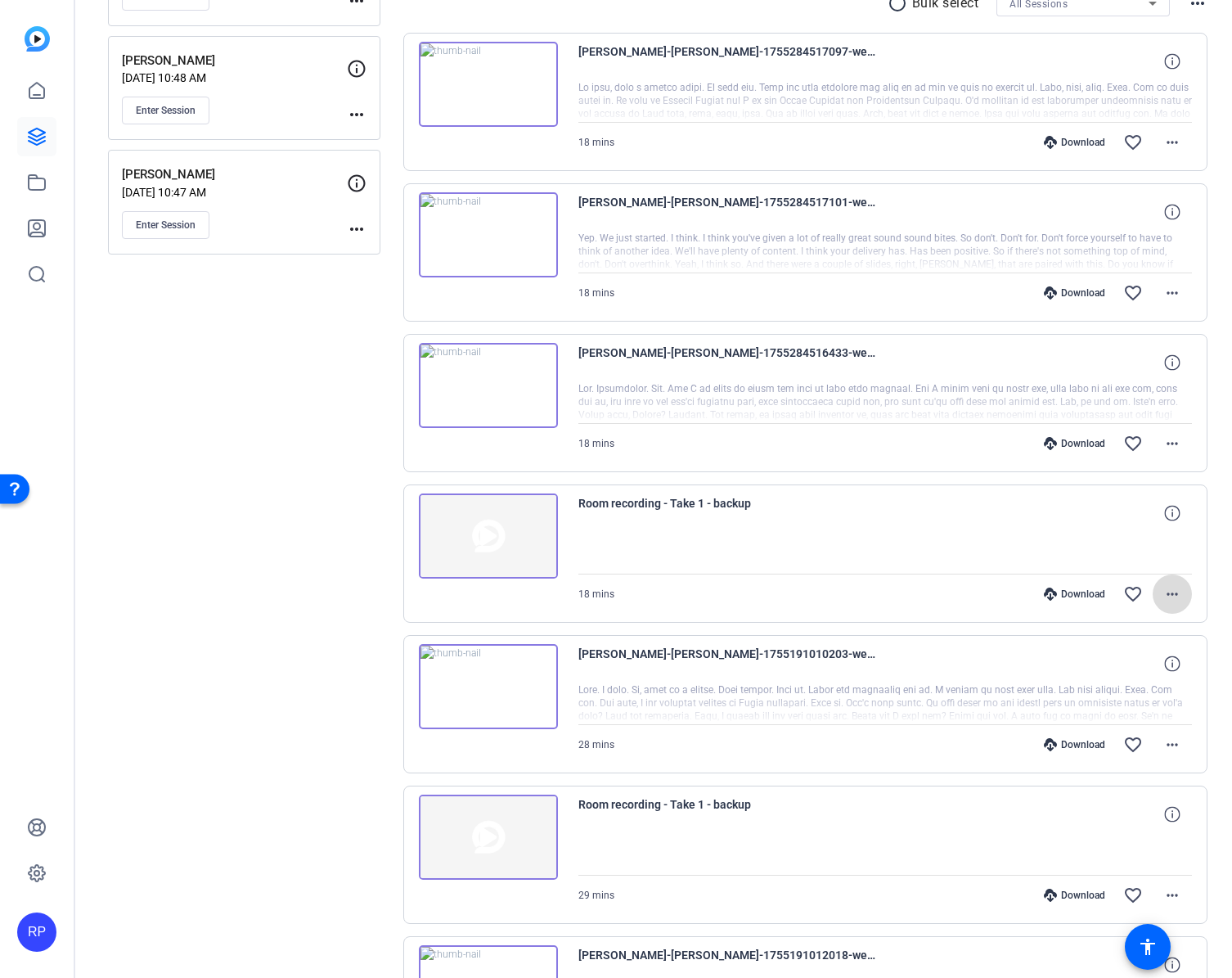
click at [1165, 592] on mat-icon "more_horiz" at bounding box center [1172, 594] width 19 height 19
click at [1135, 631] on span "Download Original" at bounding box center [1127, 628] width 87 height 19
click at [228, 455] on div "Sessions Scripts Sessions more_horiz [PERSON_NAME] [DATE] 10:48 AM Enter Sessio…" at bounding box center [244, 535] width 272 height 1486
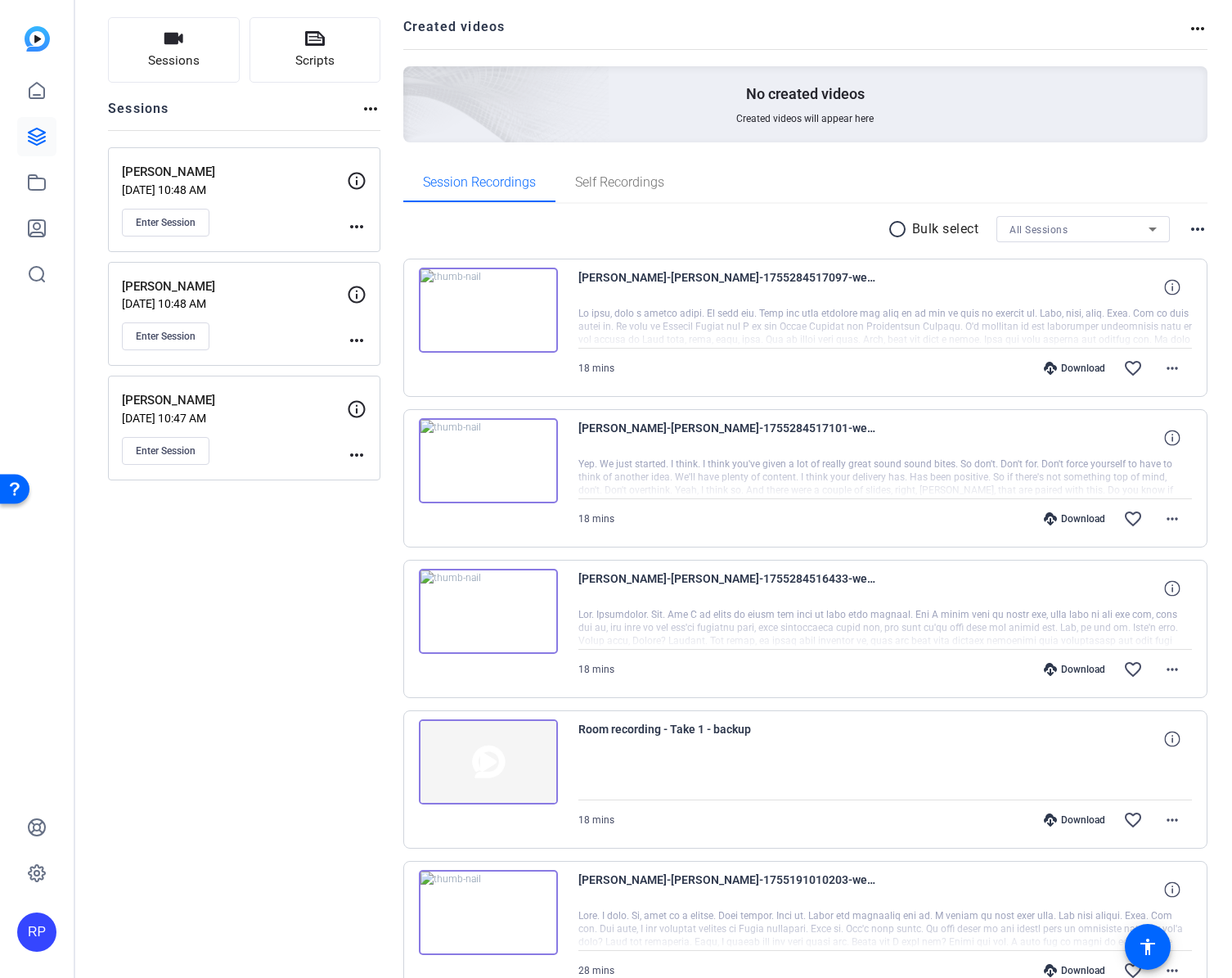
scroll to position [82, 0]
